Goal: Book appointment/travel/reservation

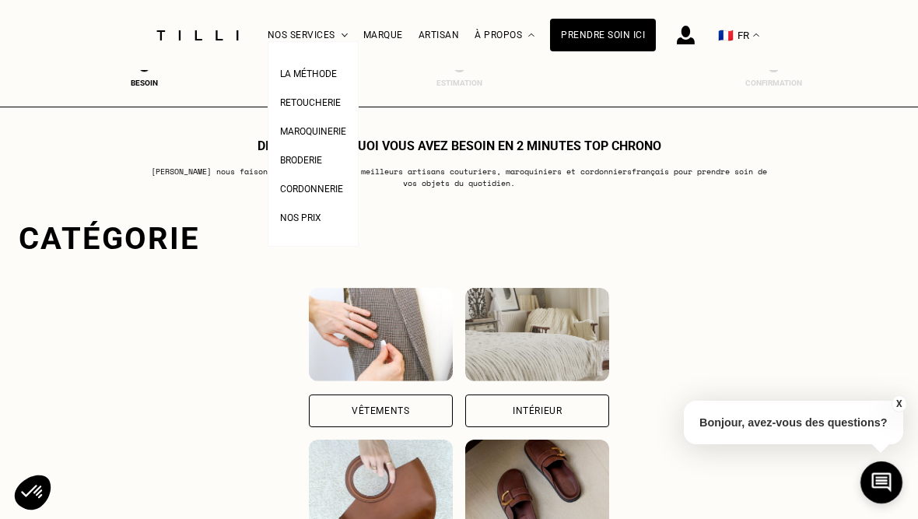
click at [324, 105] on span "Retoucherie" at bounding box center [310, 102] width 61 height 11
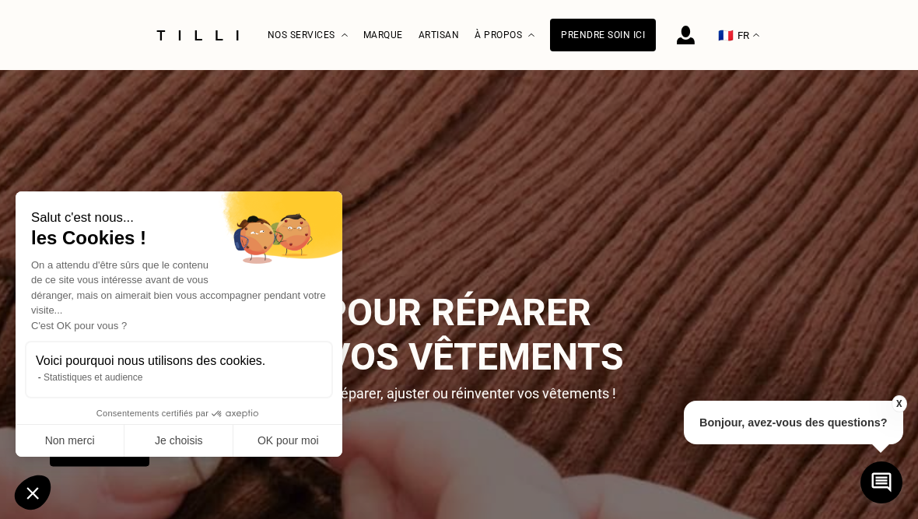
click at [103, 457] on button "Non merci" at bounding box center [70, 441] width 109 height 33
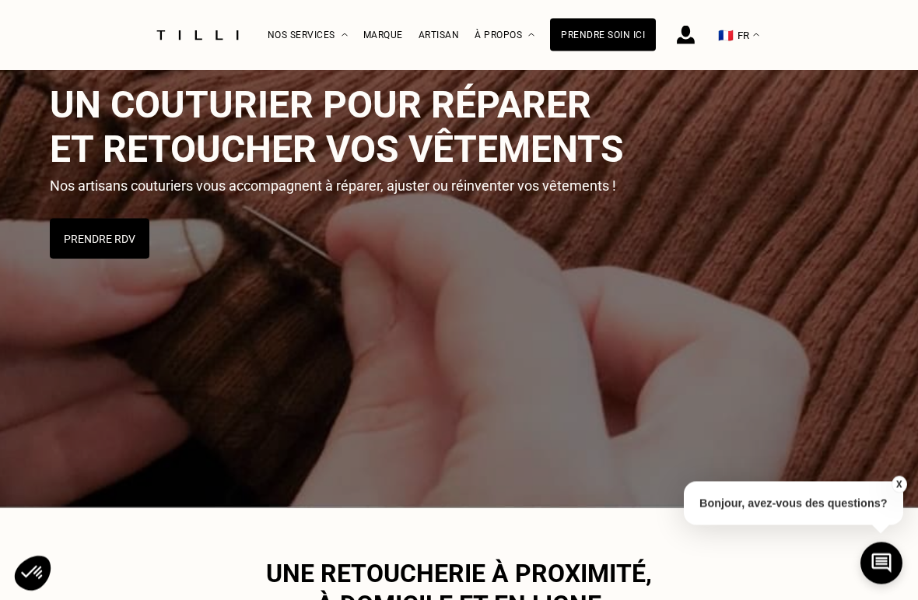
scroll to position [240, 0]
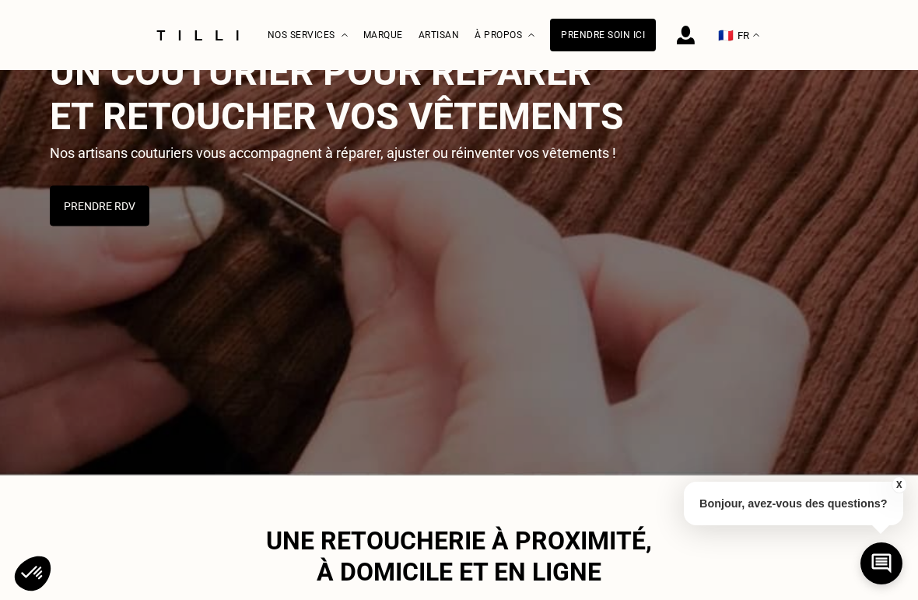
click at [102, 221] on button "Prendre RDV" at bounding box center [100, 206] width 100 height 40
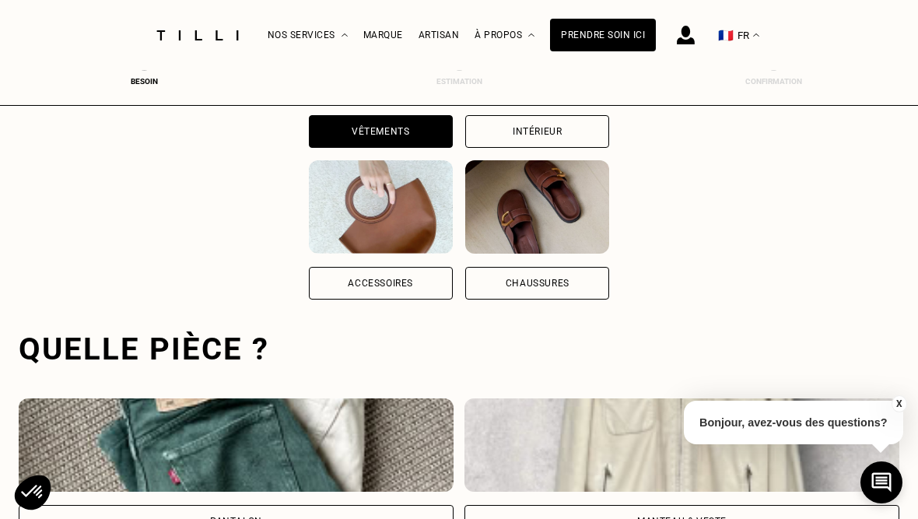
scroll to position [480, 0]
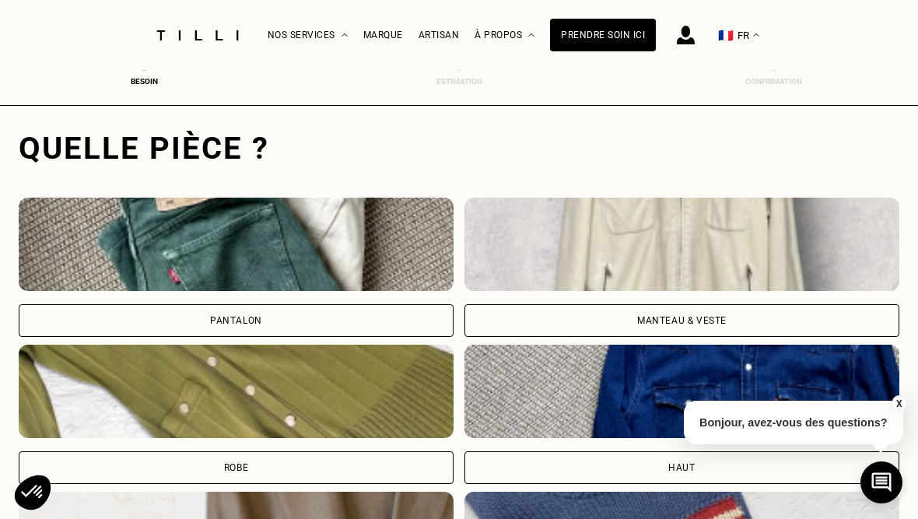
click at [353, 257] on img at bounding box center [236, 244] width 435 height 93
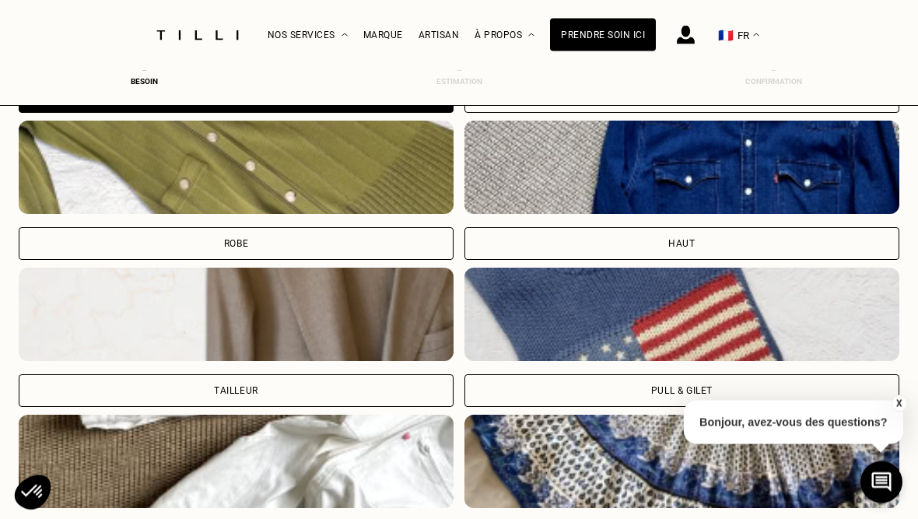
click at [387, 35] on div "Marque" at bounding box center [383, 35] width 40 height 11
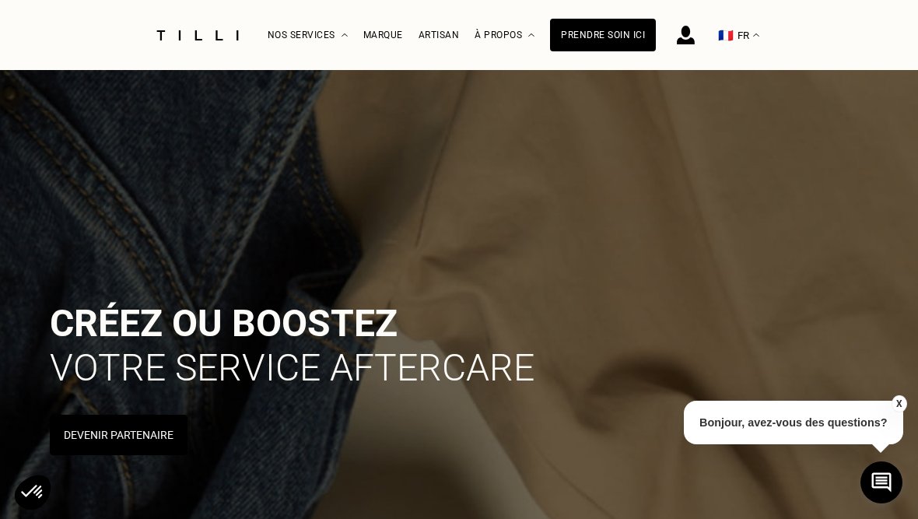
click at [895, 412] on button "X" at bounding box center [898, 403] width 16 height 17
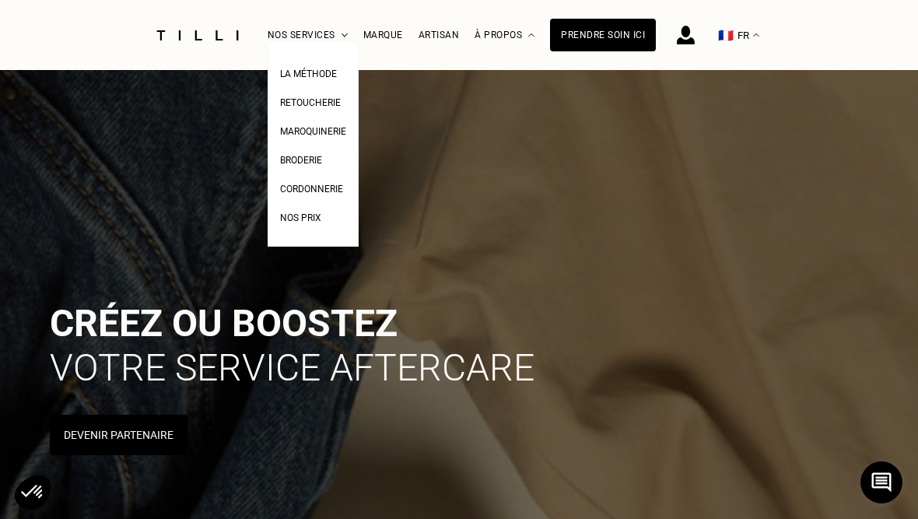
click at [611, 43] on div "Prendre soin ici" at bounding box center [603, 35] width 106 height 33
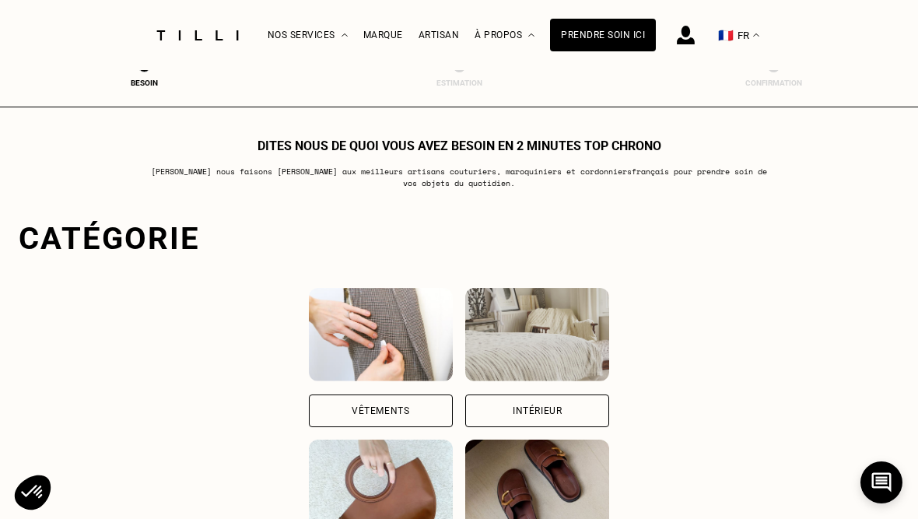
click at [378, 413] on div "Vêtements" at bounding box center [381, 410] width 144 height 33
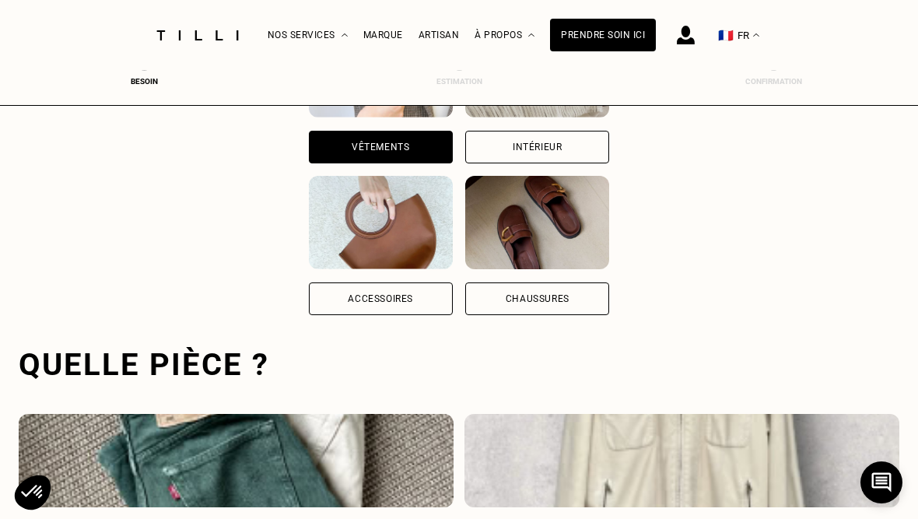
scroll to position [480, 0]
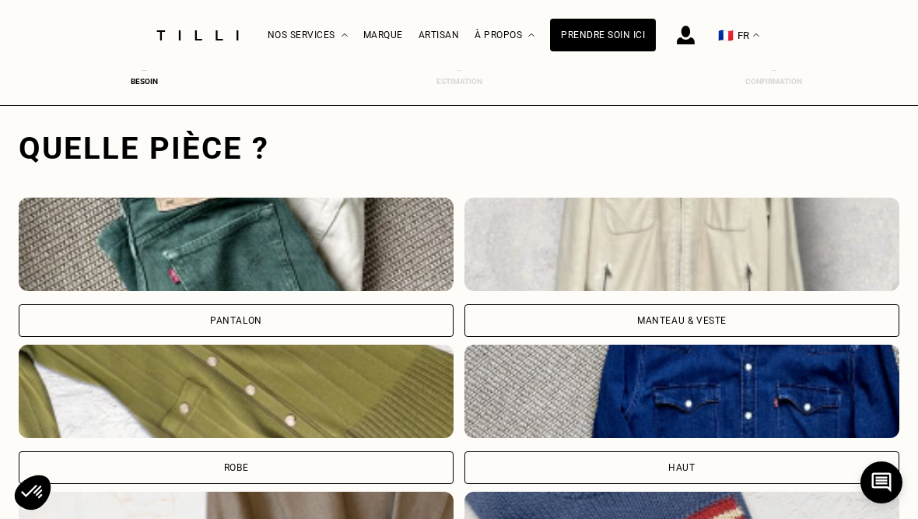
click at [311, 319] on div "Pantalon" at bounding box center [236, 320] width 435 height 33
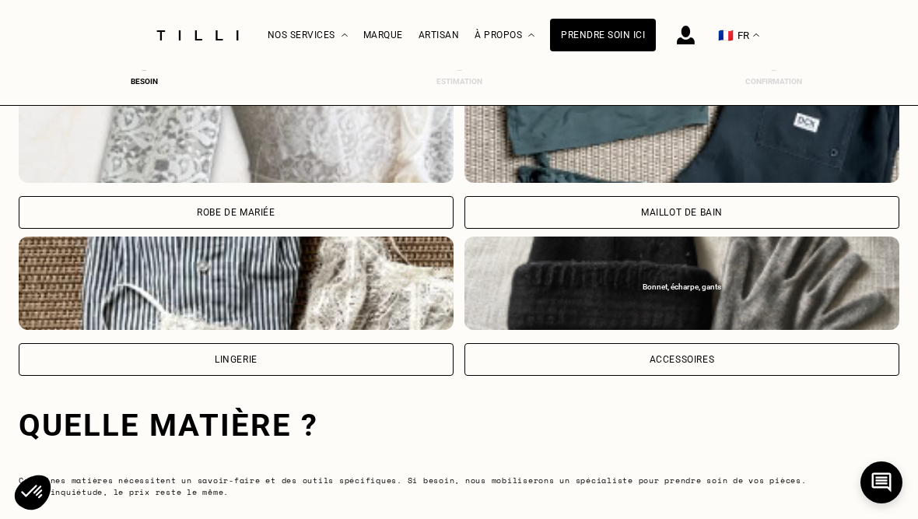
scroll to position [1454, 0]
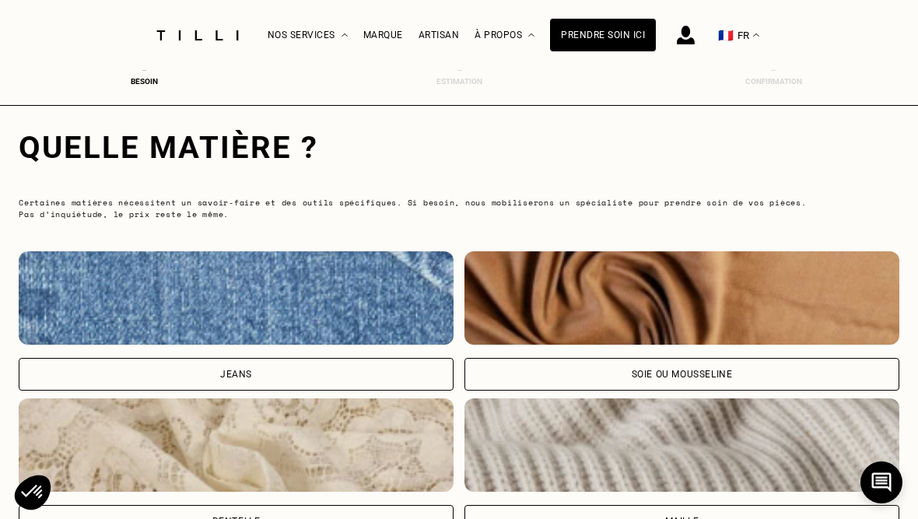
click at [267, 374] on div "Jeans" at bounding box center [236, 374] width 435 height 33
select select "FR"
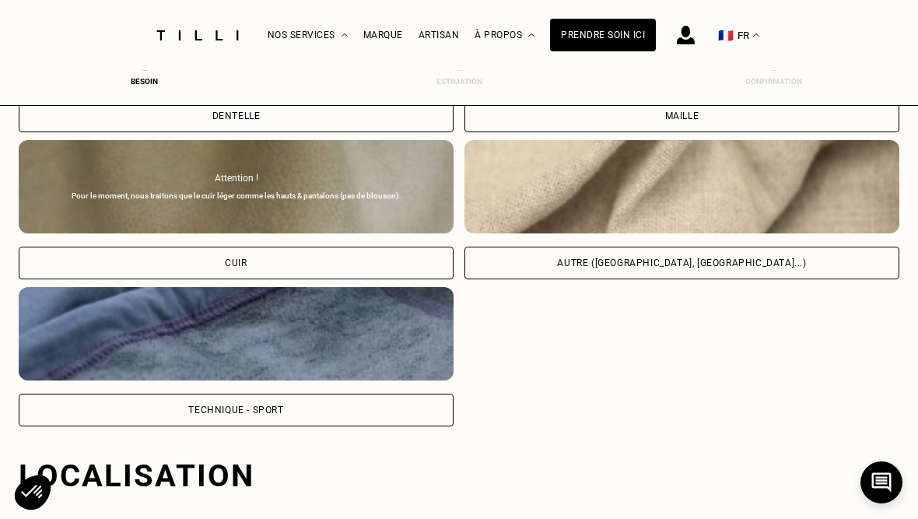
scroll to position [2189, 0]
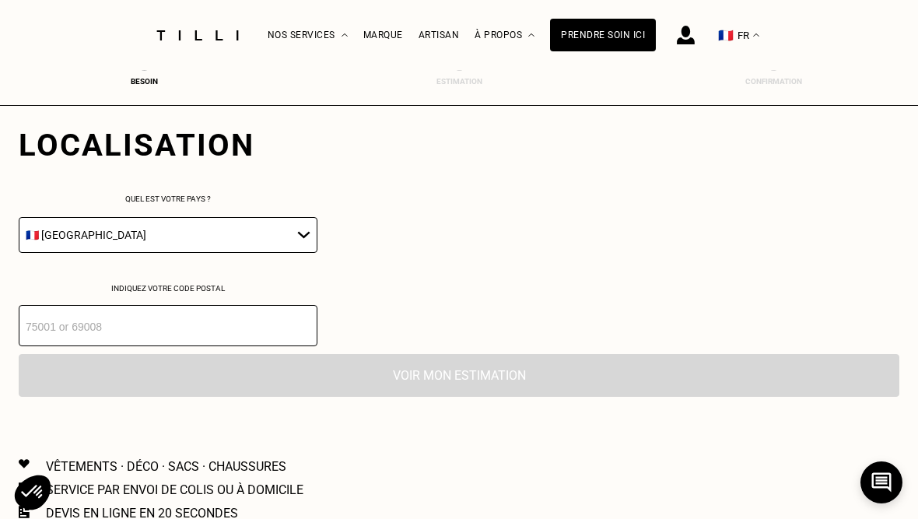
click at [254, 341] on input "number" at bounding box center [168, 325] width 299 height 41
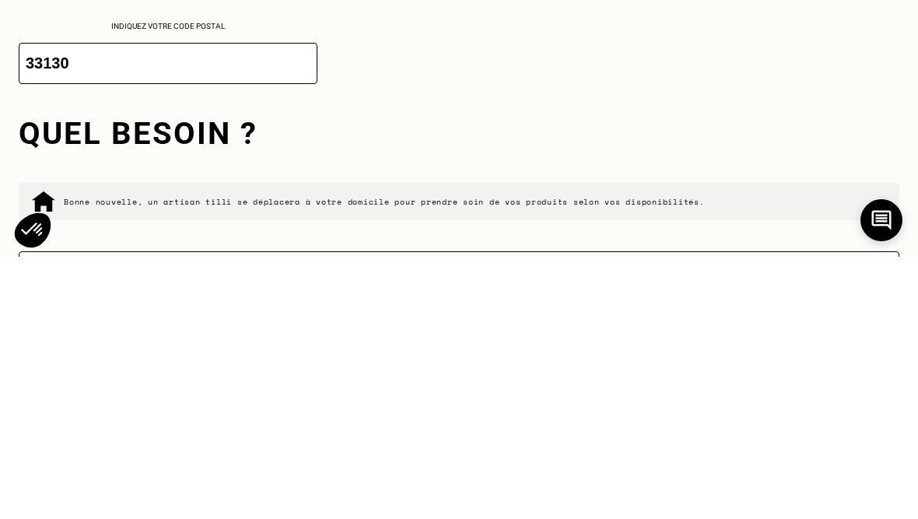
scroll to position [2451, 0]
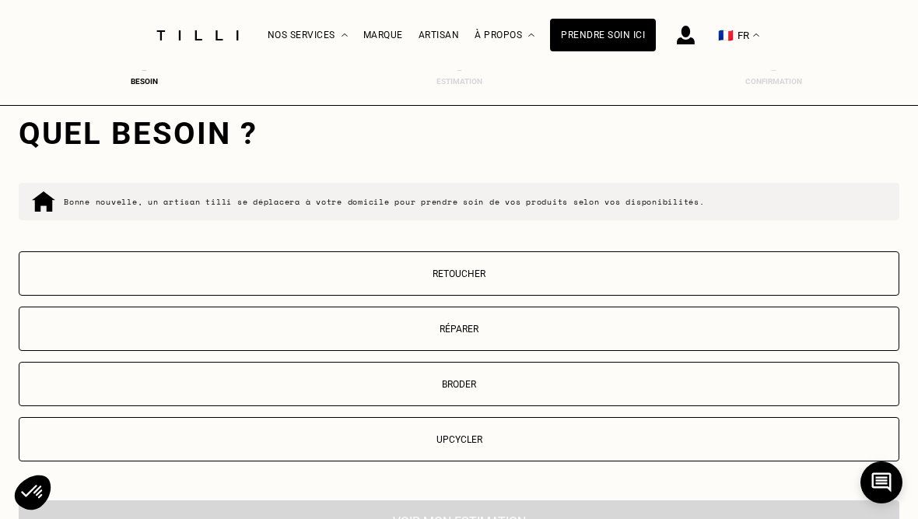
type input "33130"
click at [478, 279] on p "Retoucher" at bounding box center [458, 273] width 863 height 11
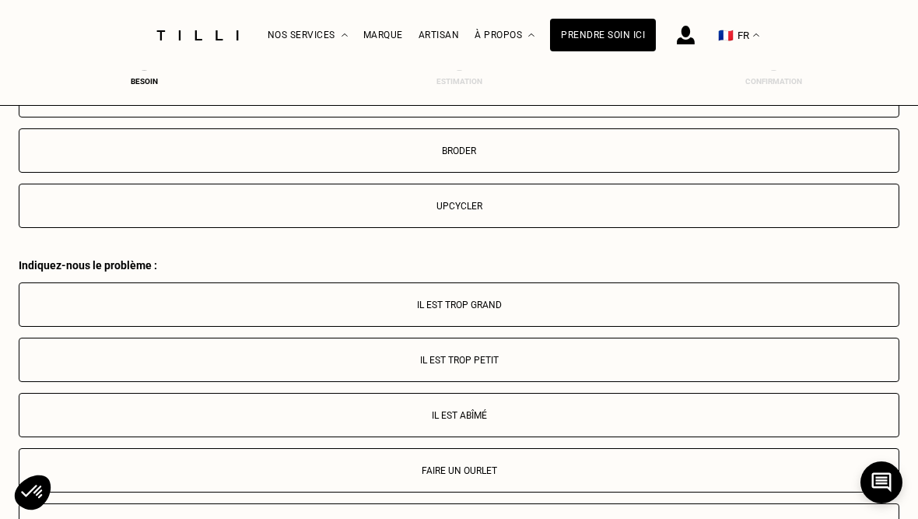
scroll to position [2860, 0]
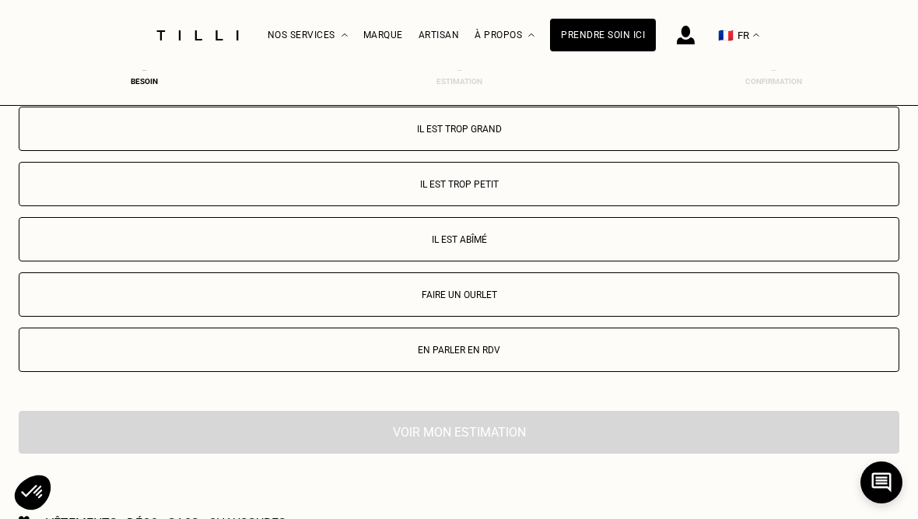
click at [490, 300] on p "Faire un ourlet" at bounding box center [458, 294] width 863 height 11
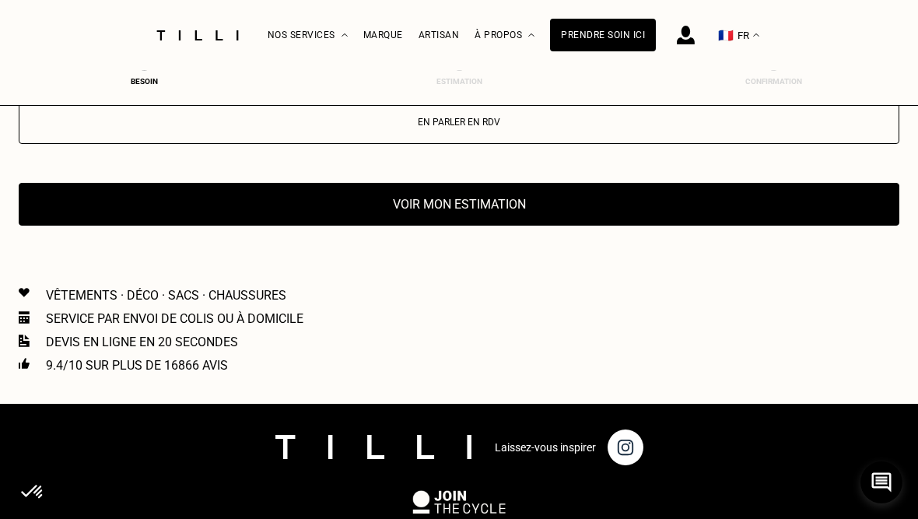
scroll to position [3181, 0]
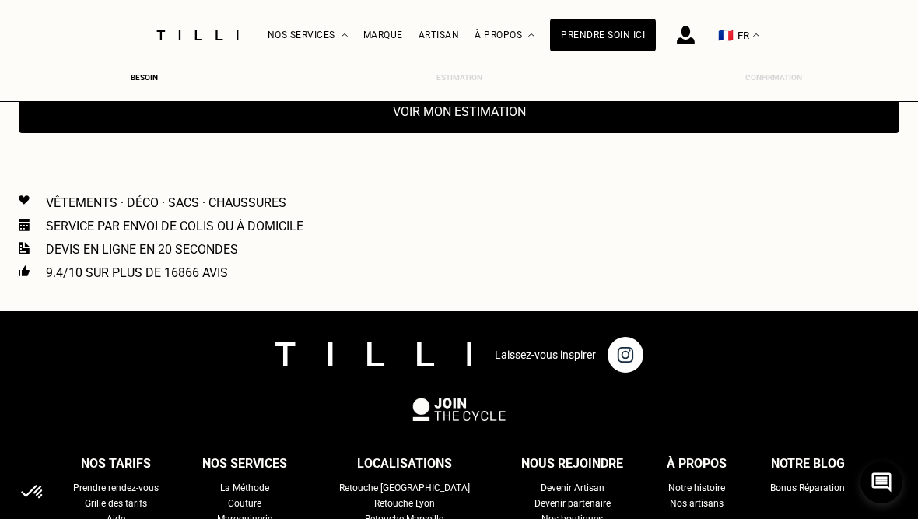
click at [601, 133] on button "Voir mon estimation" at bounding box center [459, 111] width 880 height 43
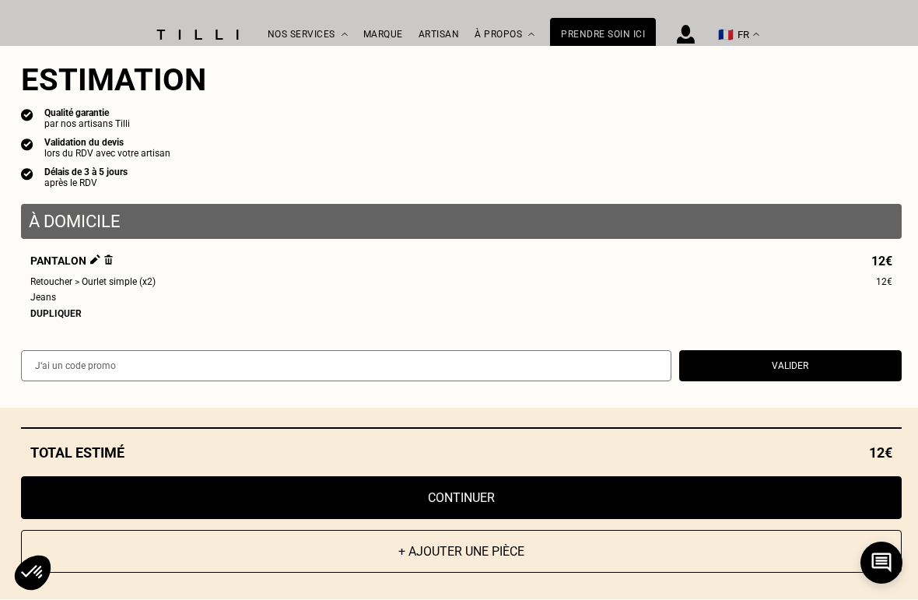
scroll to position [3409, 0]
click at [730, 503] on button "Continuer" at bounding box center [461, 498] width 880 height 43
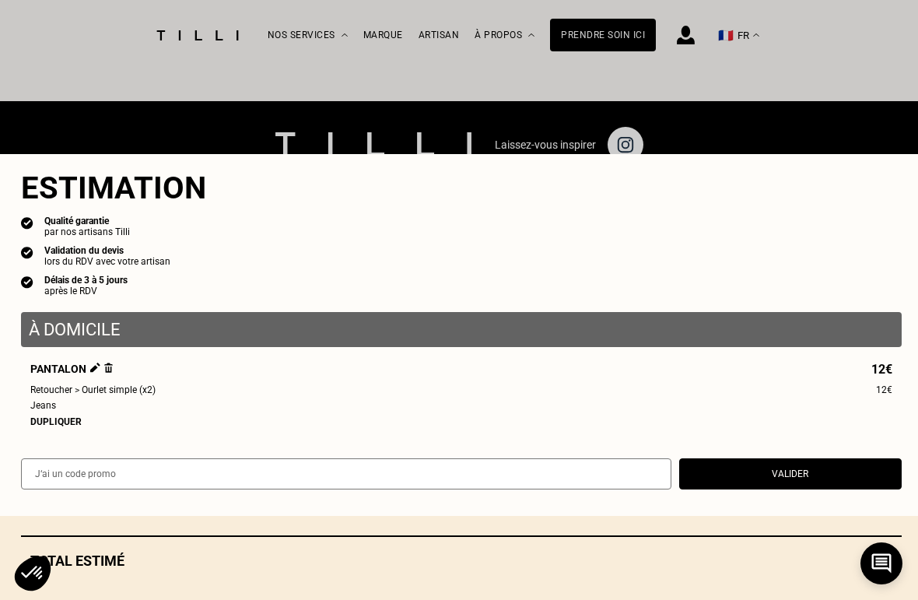
select select "FR"
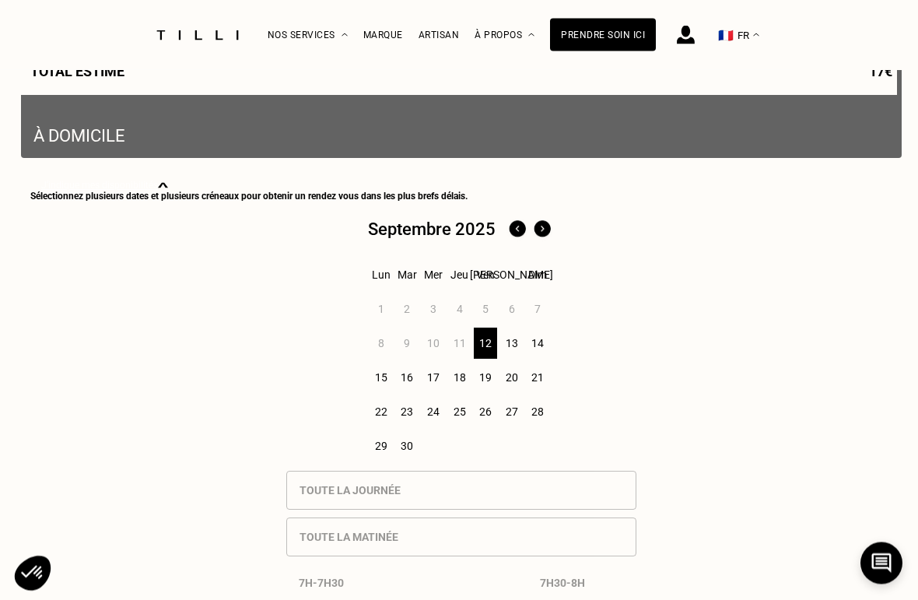
scroll to position [432, 0]
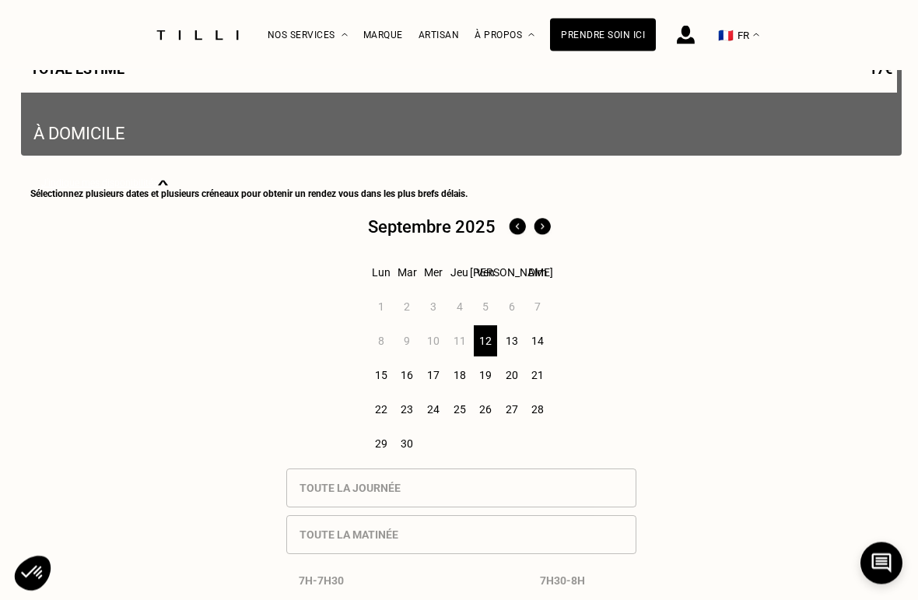
click at [511, 350] on div "13" at bounding box center [511, 341] width 24 height 31
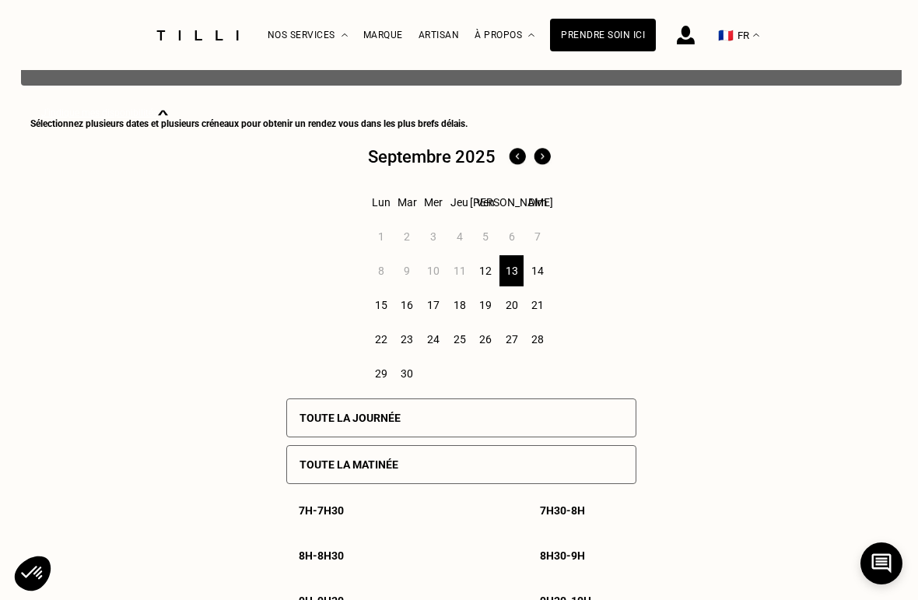
scroll to position [527, 0]
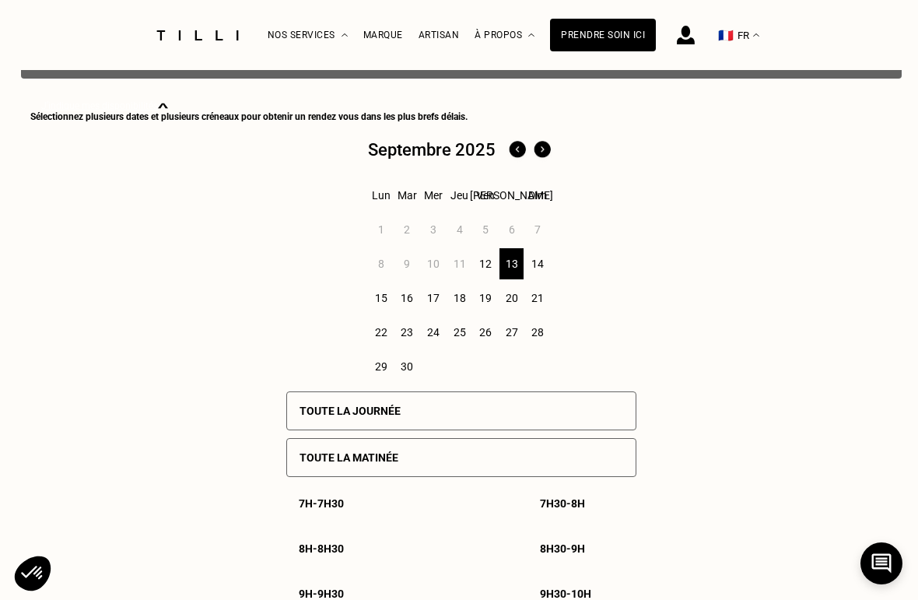
click at [558, 411] on div "Toute la journée" at bounding box center [461, 410] width 350 height 39
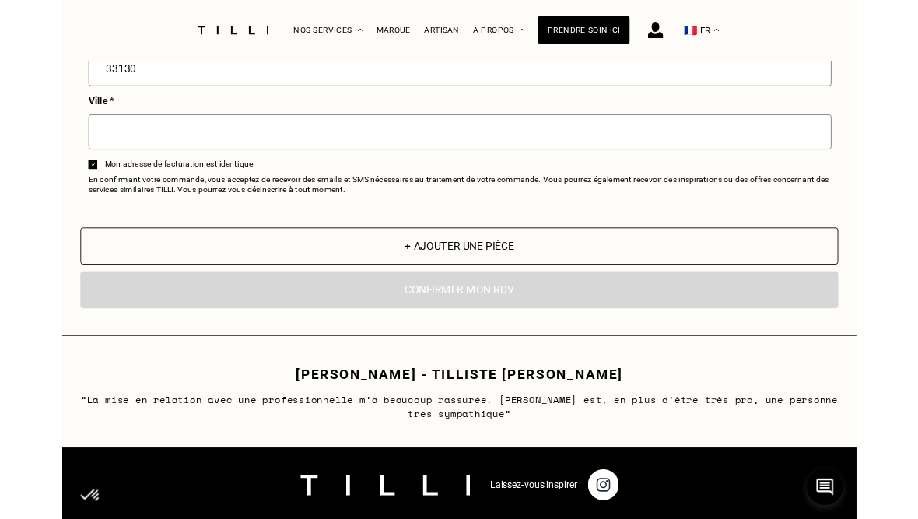
scroll to position [2389, 0]
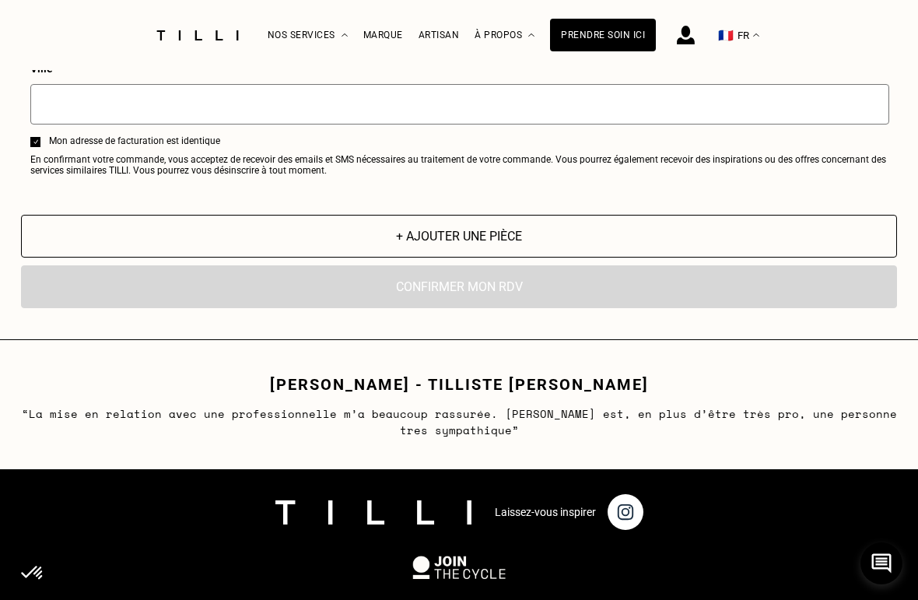
click at [628, 518] on img at bounding box center [625, 512] width 36 height 36
